Goal: Information Seeking & Learning: Check status

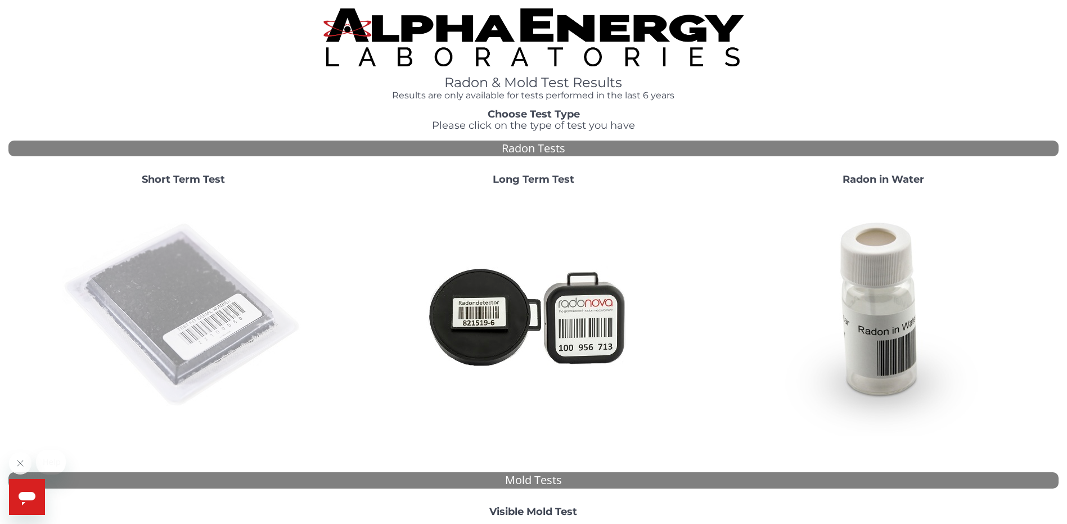
click at [163, 315] on img at bounding box center [183, 316] width 242 height 242
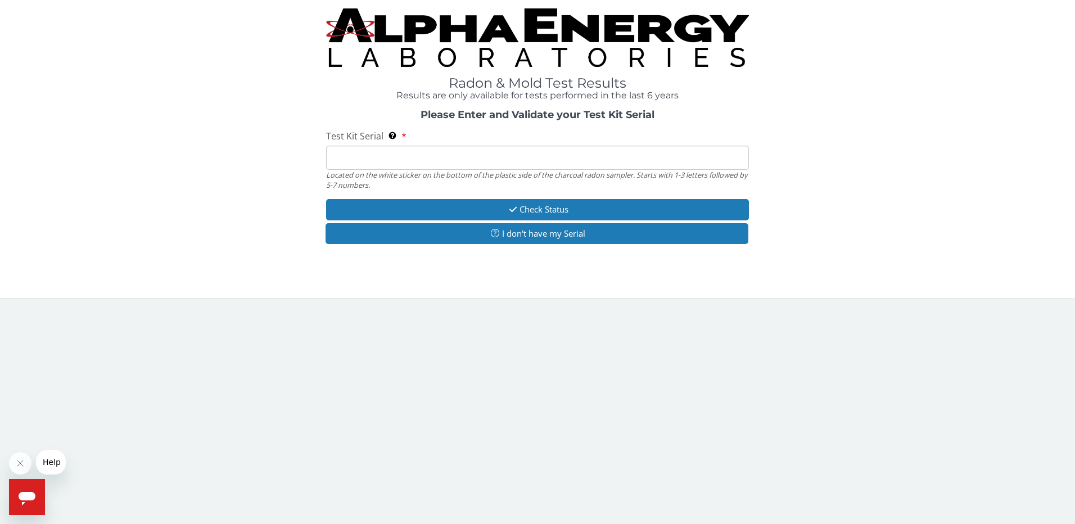
click at [387, 147] on input "Test Kit Serial Located on the white sticker on the bottom of the plastic side …" at bounding box center [537, 158] width 423 height 24
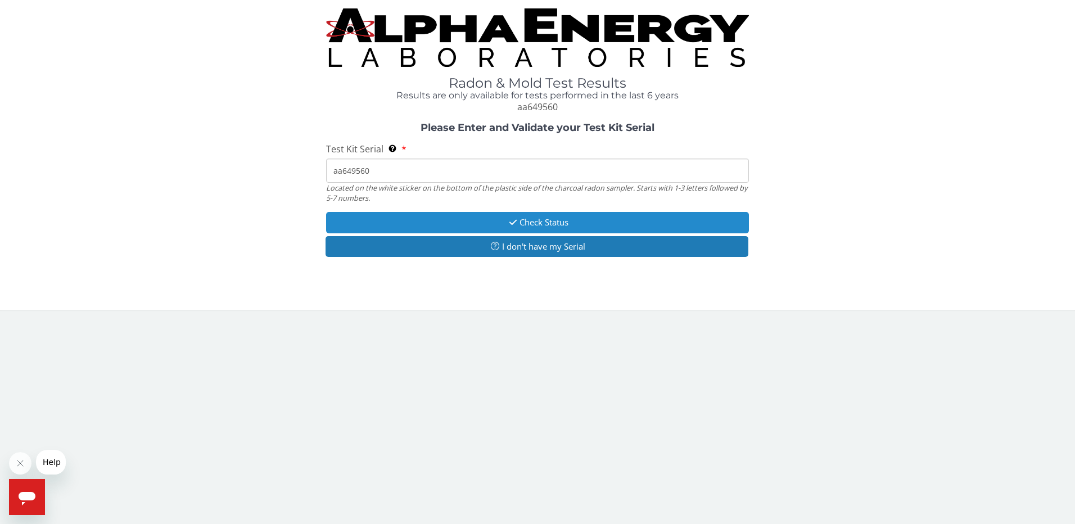
type input "aa649560"
click at [554, 225] on button "Check Status" at bounding box center [537, 222] width 423 height 21
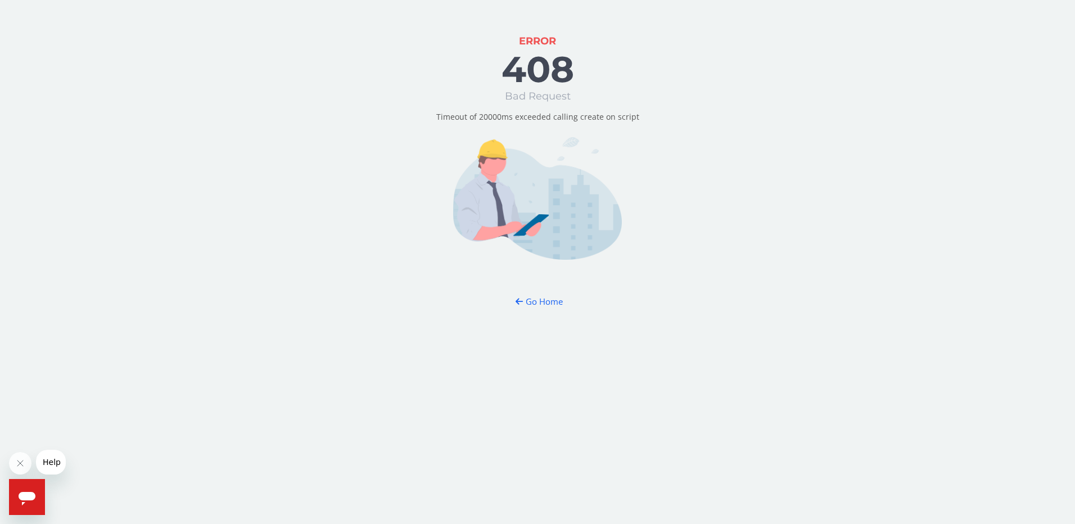
drag, startPoint x: 440, startPoint y: 83, endPoint x: 416, endPoint y: 46, distance: 43.5
click at [440, 83] on div "ERROR 408 Bad Request Timeout of 20000ms exceeded calling create on script Go H…" at bounding box center [537, 262] width 1075 height 524
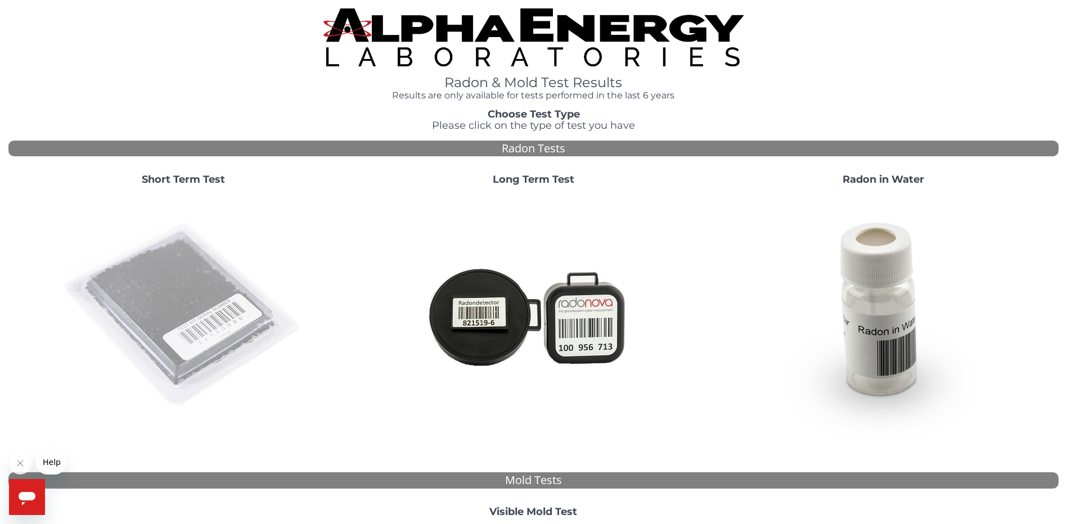
click at [219, 339] on img at bounding box center [183, 316] width 242 height 242
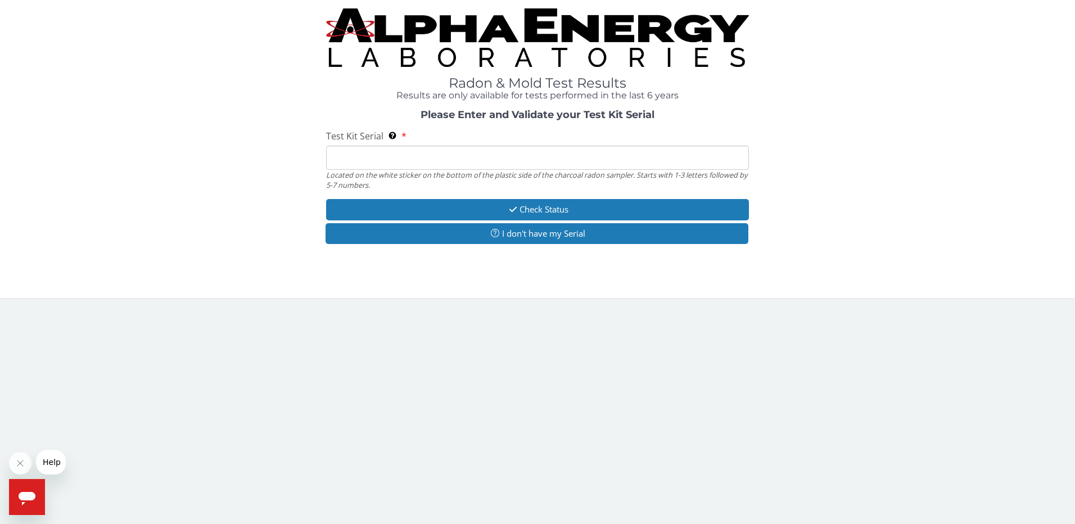
click at [434, 161] on input "Test Kit Serial Located on the white sticker on the bottom of the plastic side …" at bounding box center [537, 158] width 423 height 24
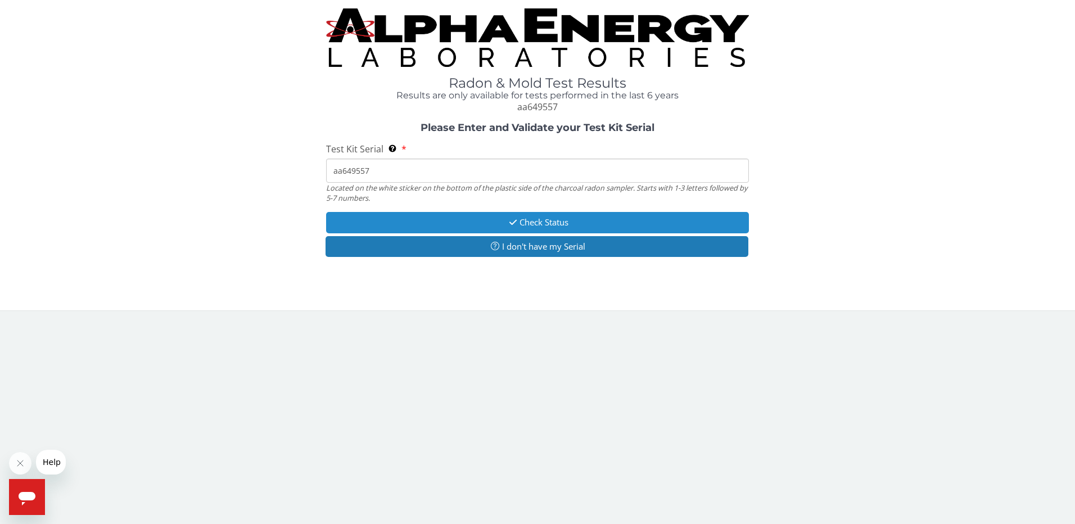
type input "aa649557"
click at [568, 225] on button "Check Status" at bounding box center [537, 222] width 423 height 21
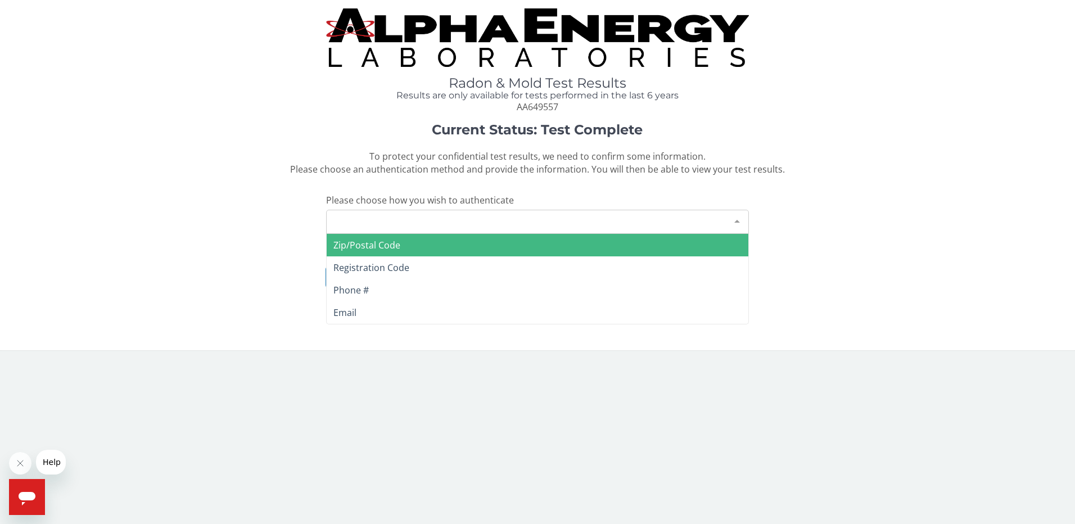
click at [576, 232] on div "Please make a selection" at bounding box center [537, 222] width 423 height 24
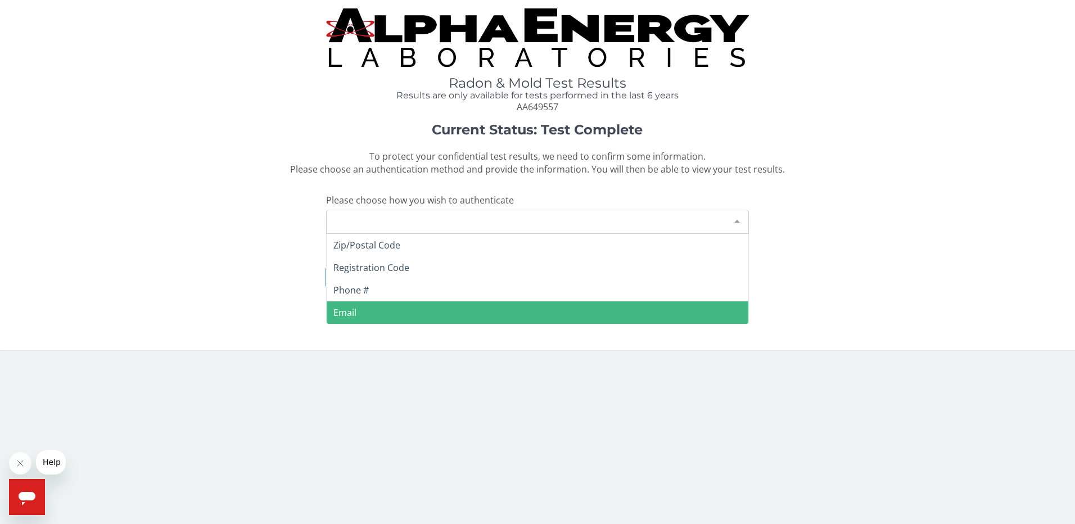
click at [512, 311] on span "Email" at bounding box center [538, 312] width 422 height 22
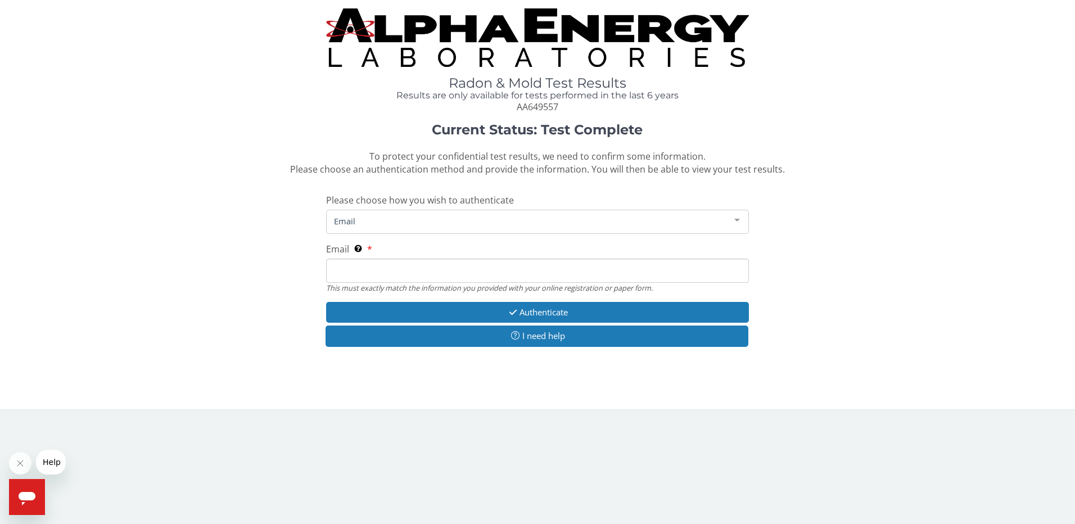
click at [515, 271] on input "Email This must exactly match the information you provided with your online reg…" at bounding box center [537, 271] width 423 height 24
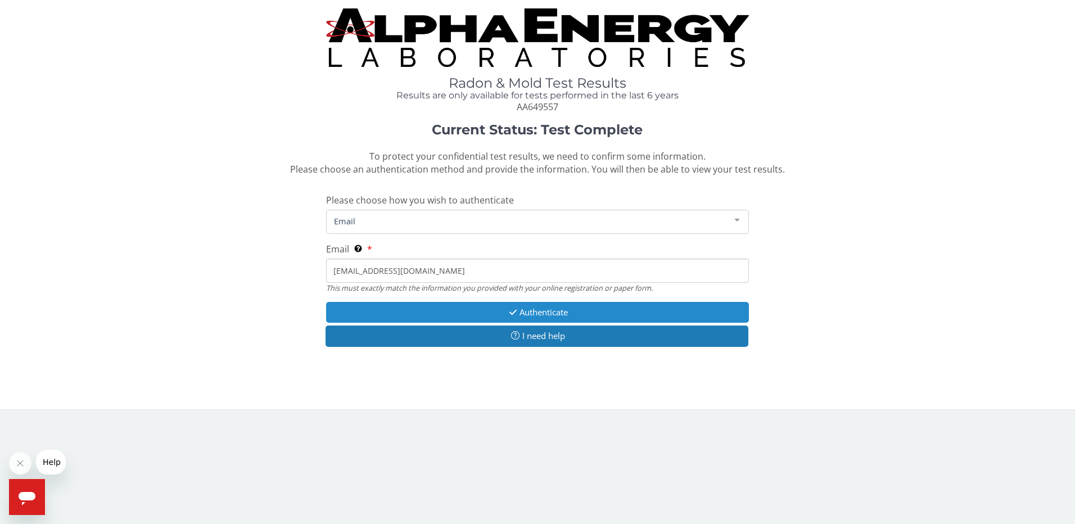
type input "[EMAIL_ADDRESS][DOMAIN_NAME]"
click at [557, 312] on button "Authenticate" at bounding box center [537, 312] width 423 height 21
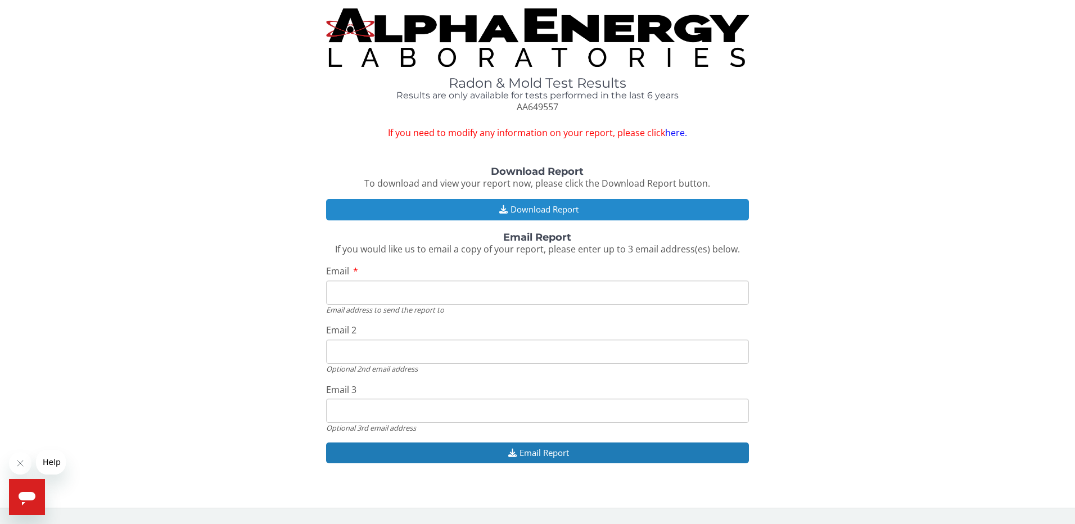
click at [558, 213] on button "Download Report" at bounding box center [537, 209] width 423 height 21
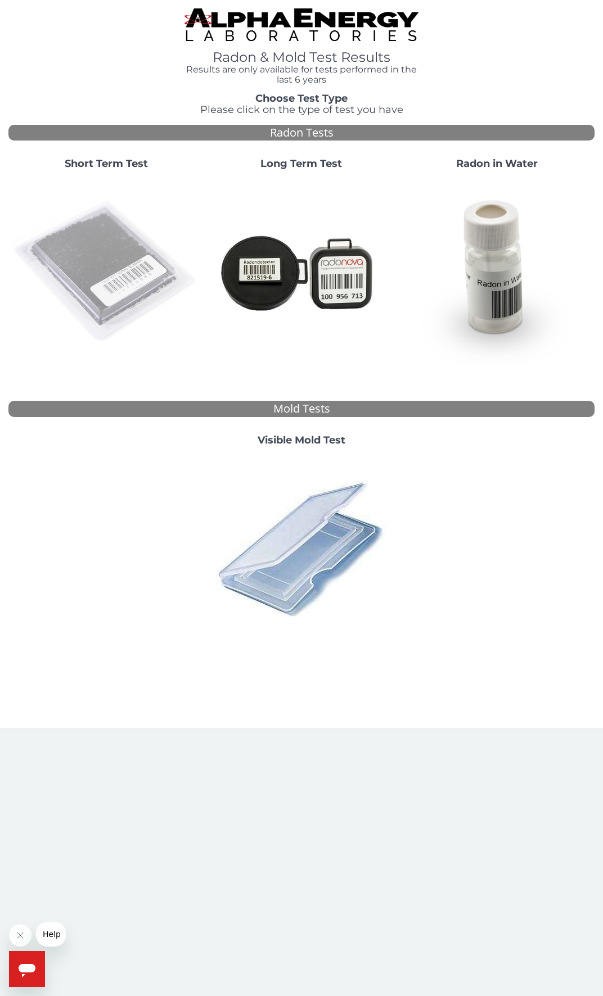
click at [110, 259] on img at bounding box center [106, 272] width 186 height 186
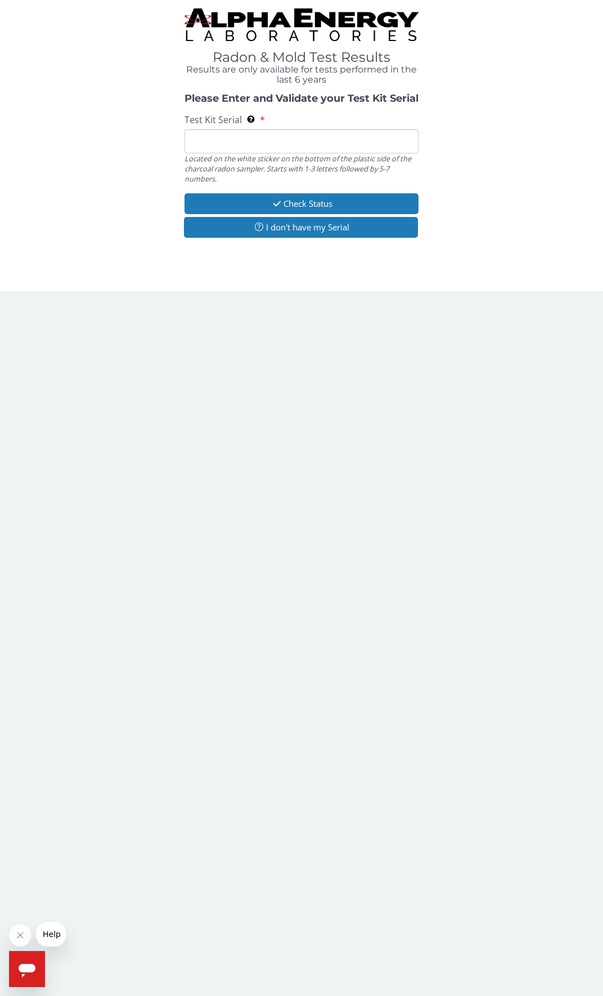
click at [272, 145] on input "Test Kit Serial Located on the white sticker on the bottom of the plastic side …" at bounding box center [301, 141] width 234 height 24
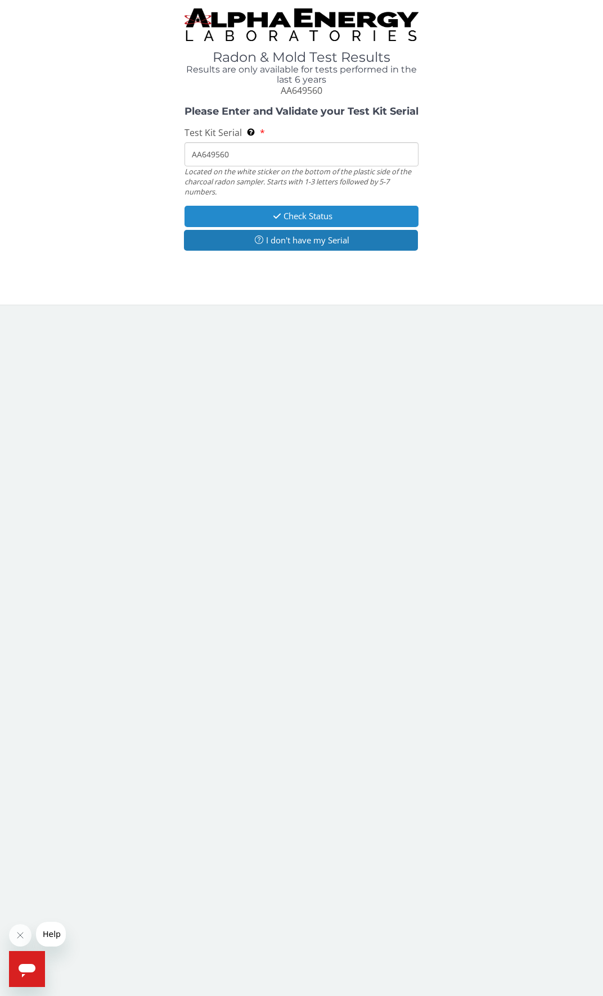
type input "AA649560"
click at [337, 217] on button "Check Status" at bounding box center [301, 216] width 234 height 21
